Goal: Task Accomplishment & Management: Use online tool/utility

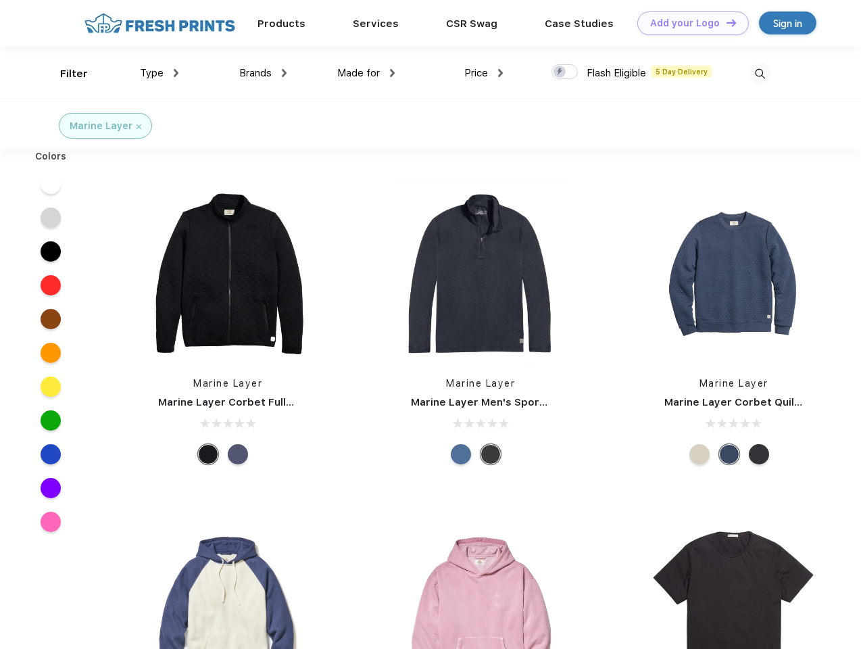
click at [688, 23] on link "Add your Logo Design Tool" at bounding box center [692, 23] width 111 height 24
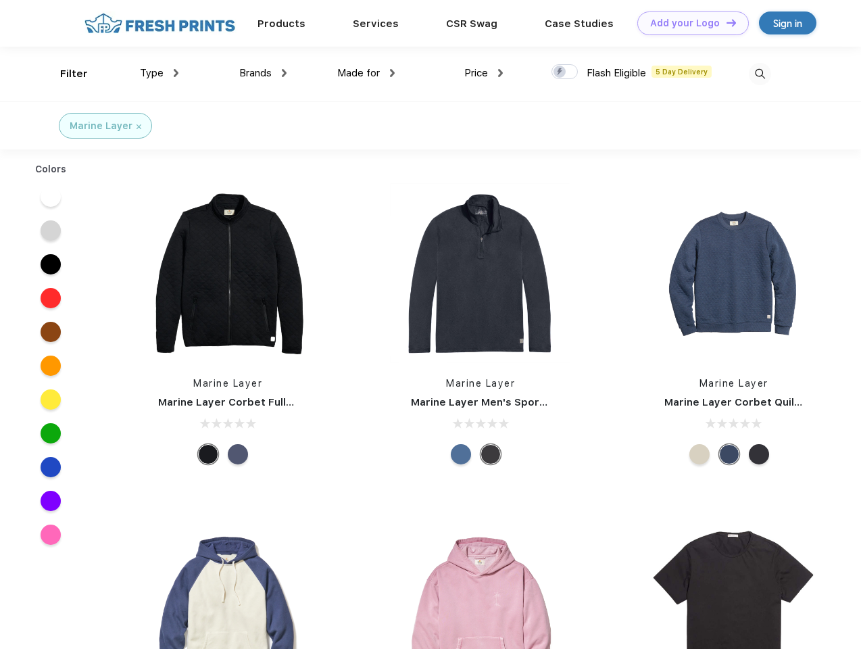
click at [0, 0] on div "Design Tool" at bounding box center [0, 0] width 0 height 0
click at [725, 22] on link "Add your Logo Design Tool" at bounding box center [692, 23] width 111 height 24
click at [65, 74] on div "Filter" at bounding box center [74, 74] width 28 height 16
click at [159, 73] on span "Type" at bounding box center [152, 73] width 24 height 12
click at [263, 73] on span "Brands" at bounding box center [255, 73] width 32 height 12
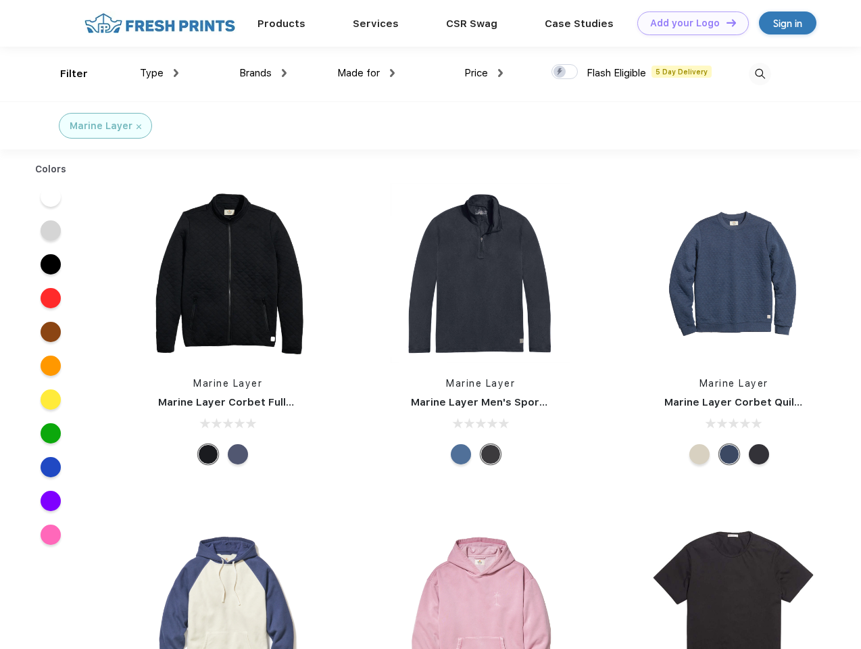
click at [366, 73] on span "Made for" at bounding box center [358, 73] width 43 height 12
click at [484, 73] on span "Price" at bounding box center [476, 73] width 24 height 12
click at [565, 72] on div at bounding box center [564, 71] width 26 height 15
click at [560, 72] on input "checkbox" at bounding box center [555, 68] width 9 height 9
click at [759, 74] on img at bounding box center [760, 74] width 22 height 22
